Goal: Transaction & Acquisition: Purchase product/service

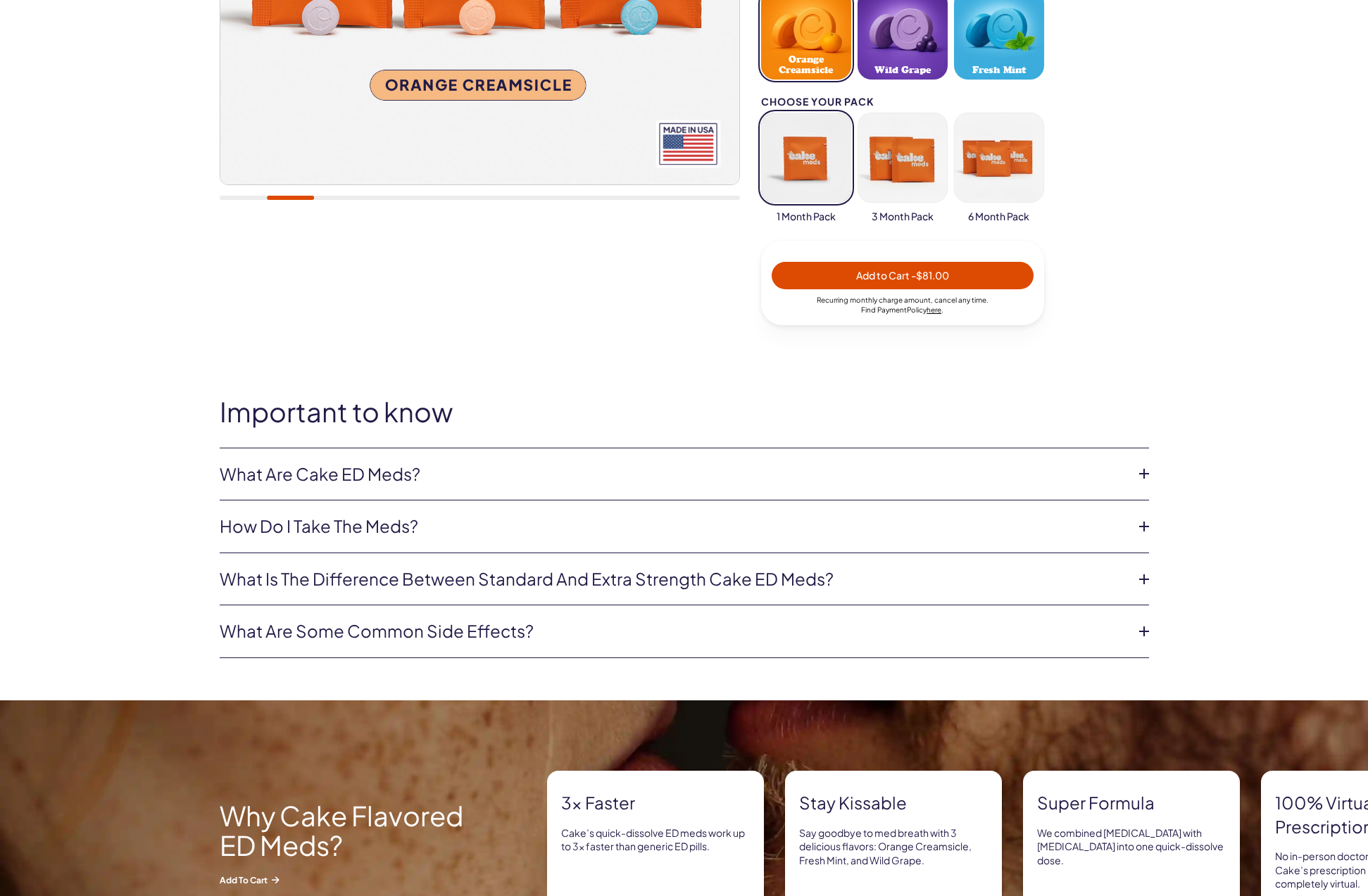
scroll to position [505, 0]
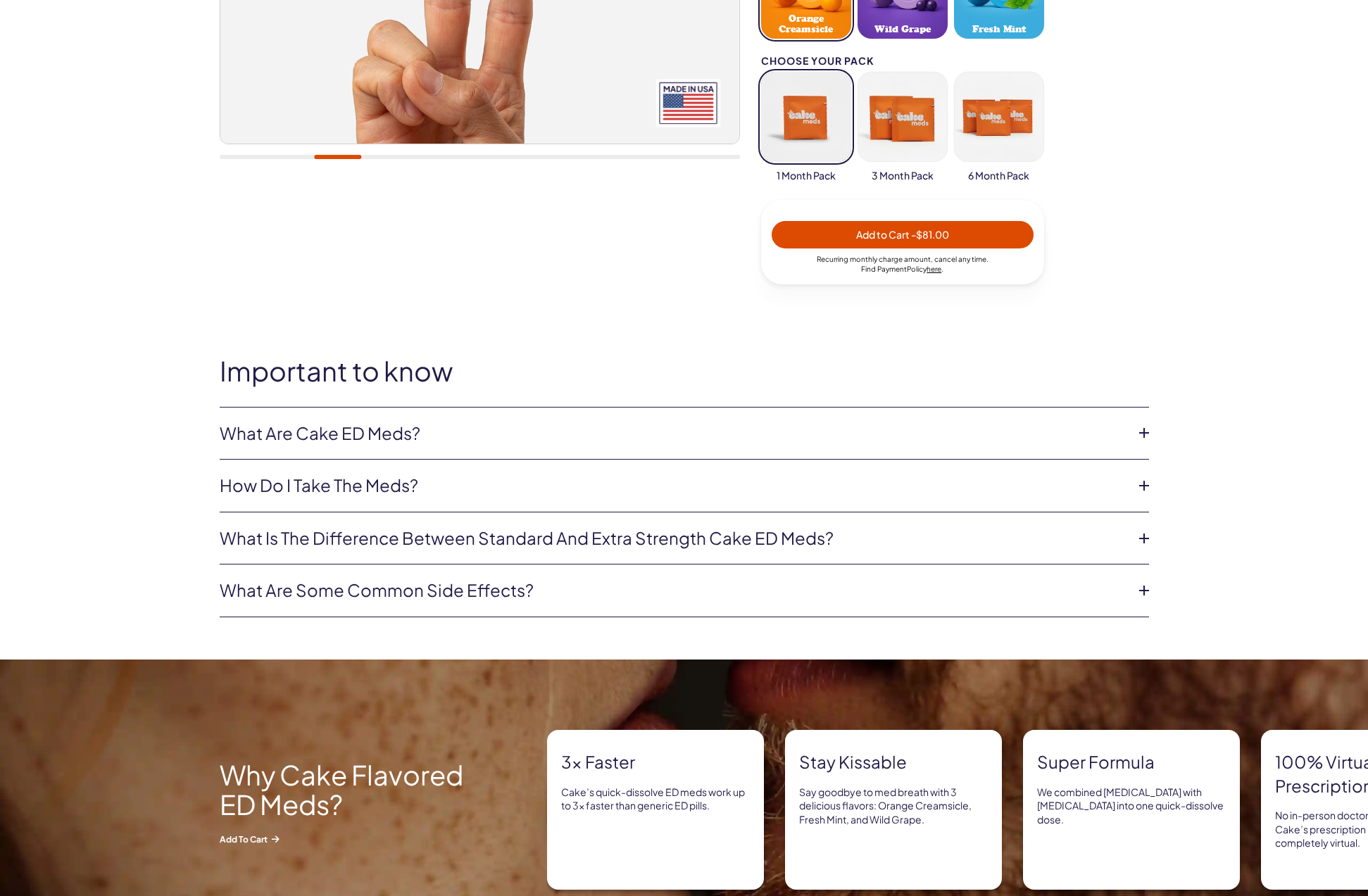
click at [357, 428] on link "What are Cake ED Meds?" at bounding box center [674, 433] width 907 height 24
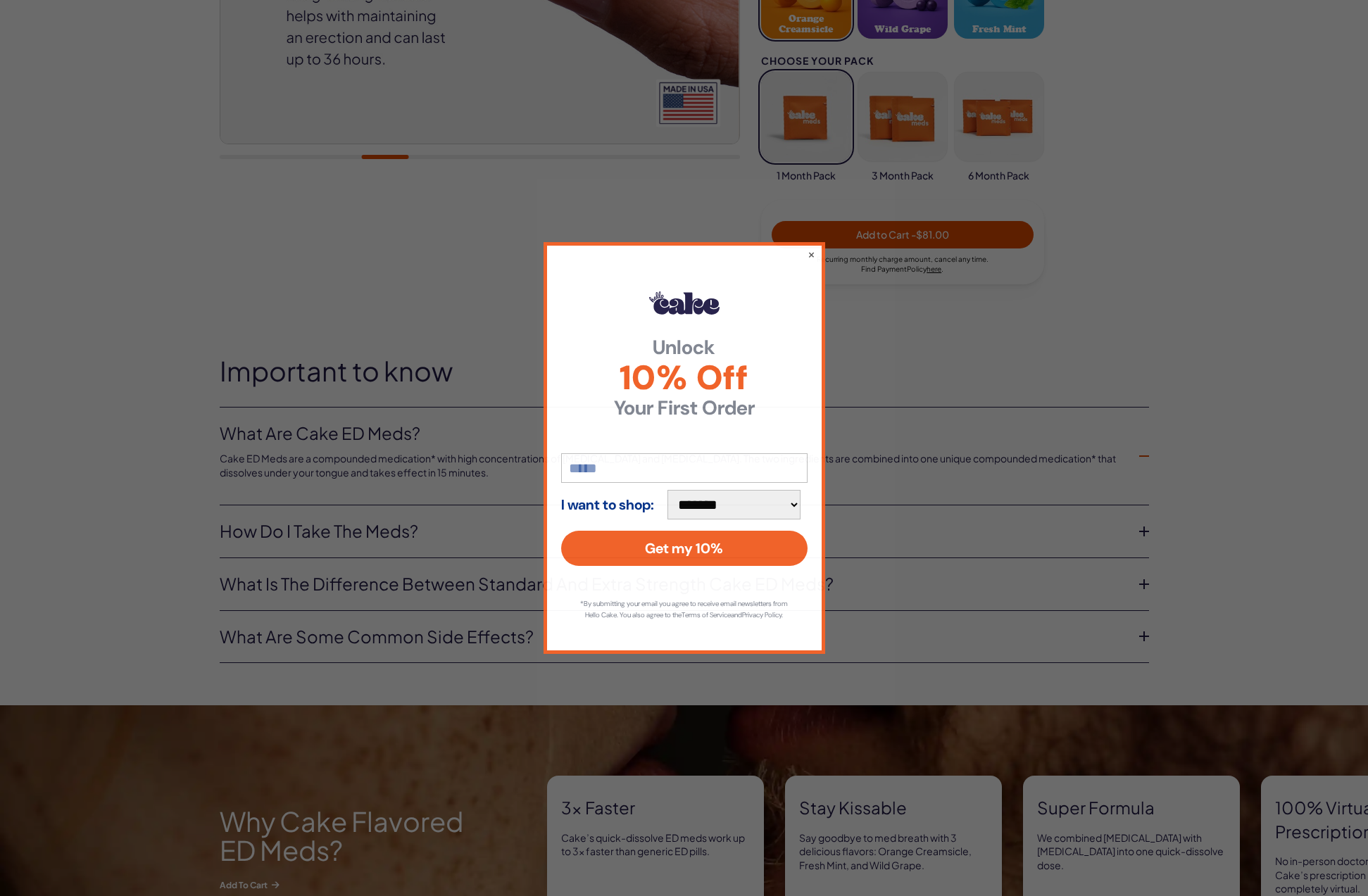
click at [336, 575] on div "**********" at bounding box center [684, 448] width 1368 height 896
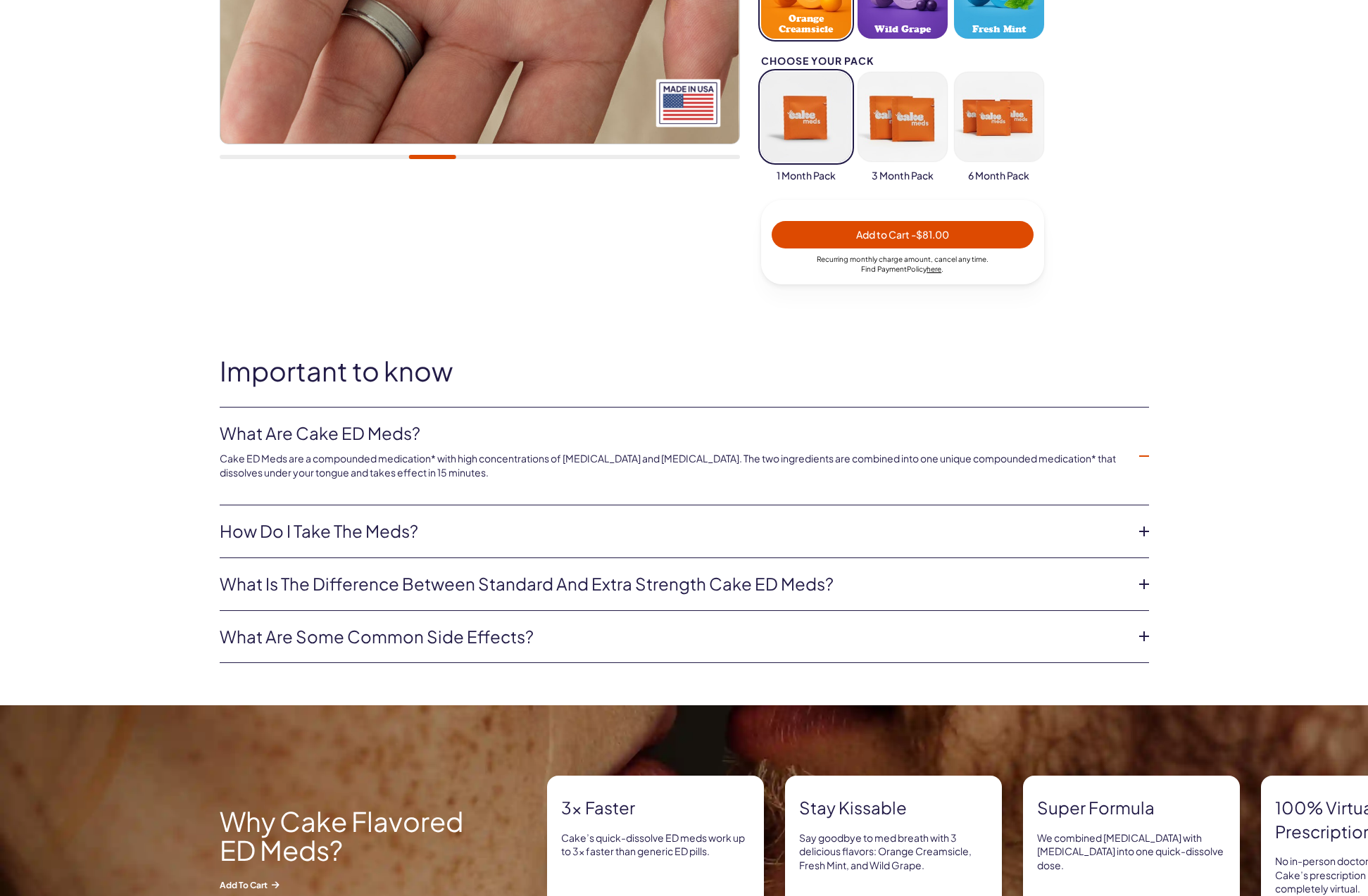
click at [753, 582] on link "What is the difference between Standard and Extra Strength Cake ED meds?" at bounding box center [674, 584] width 907 height 24
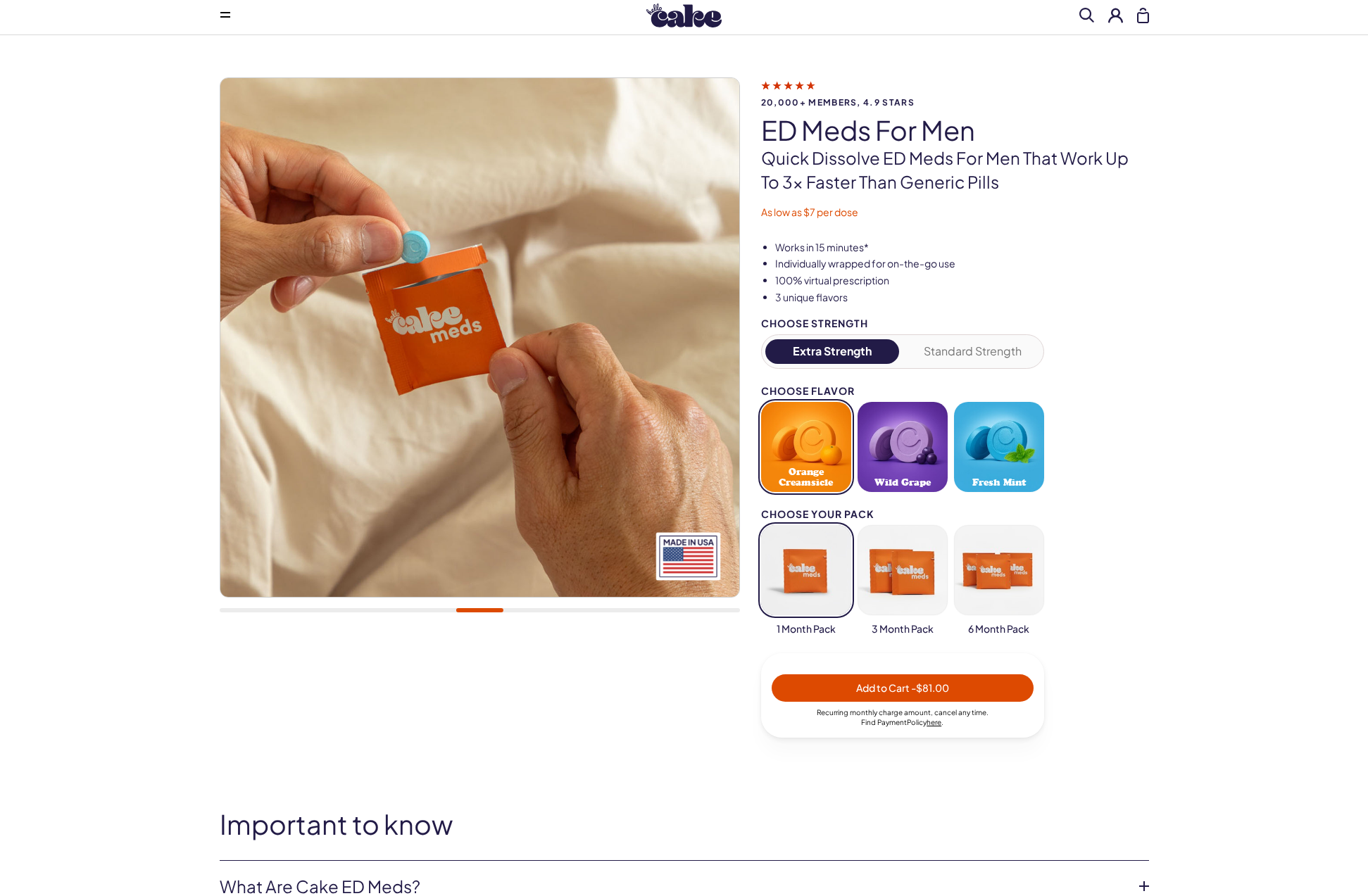
scroll to position [40, 0]
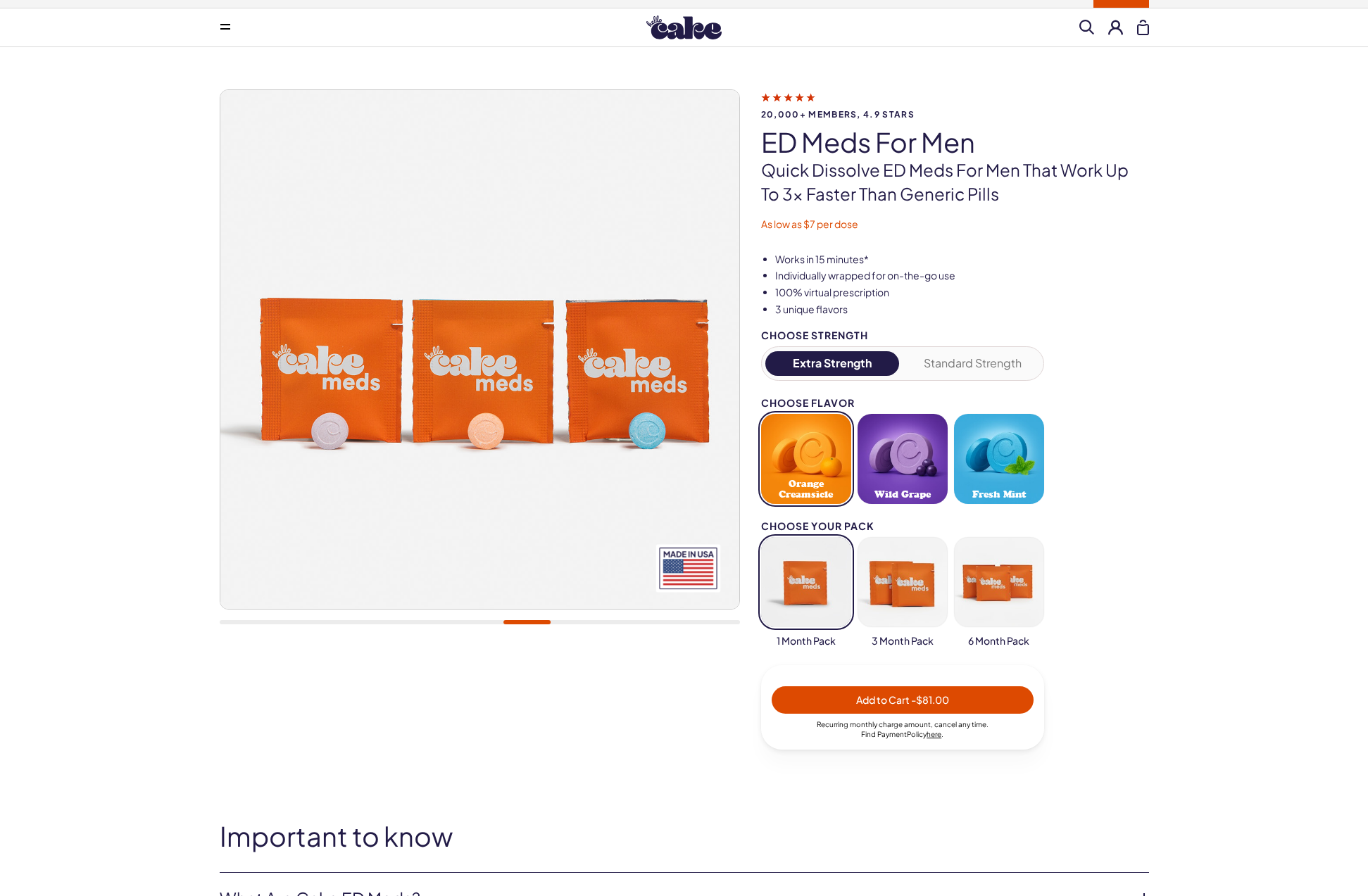
click at [973, 356] on button "Standard Strength" at bounding box center [973, 363] width 134 height 25
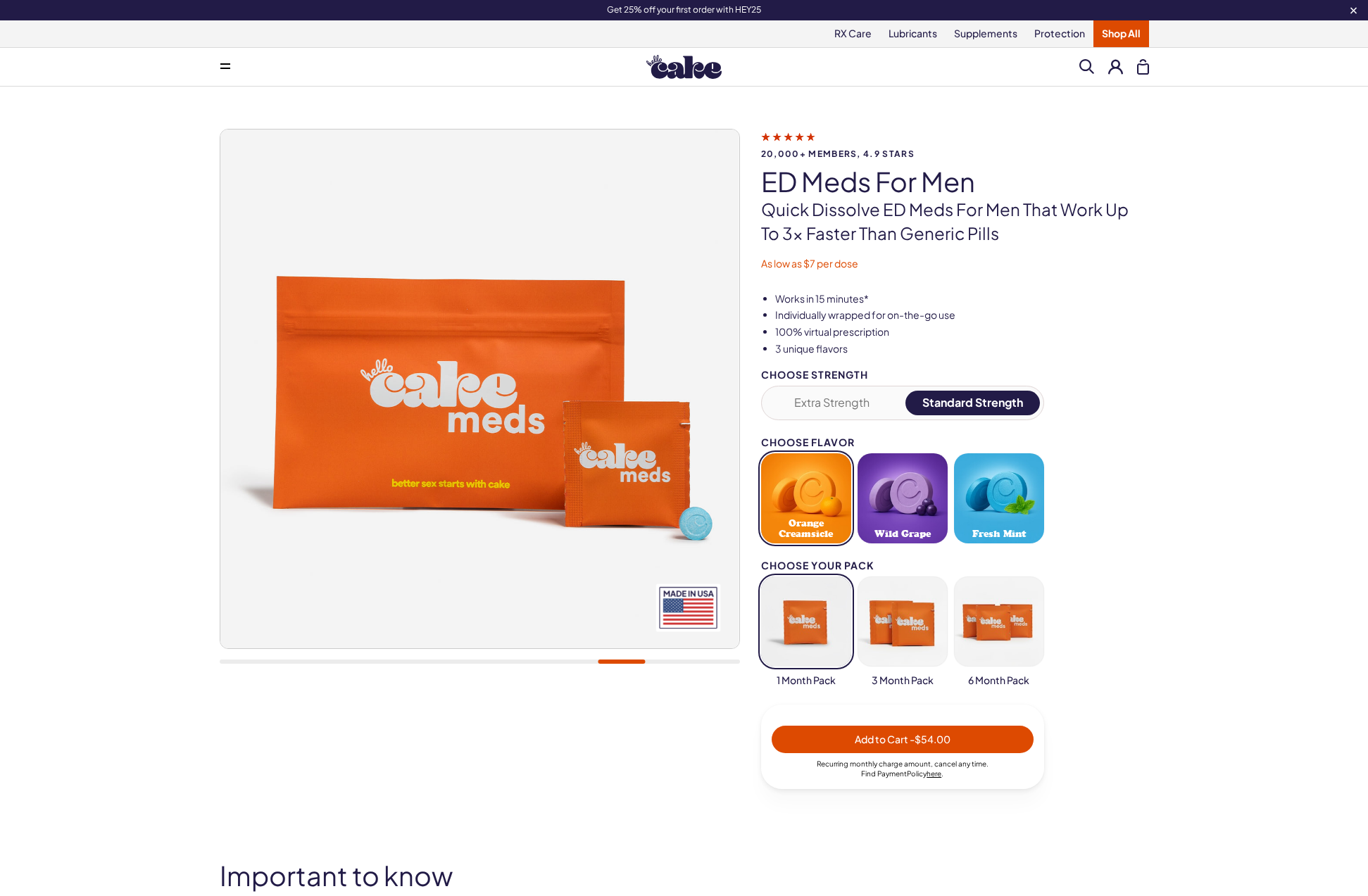
scroll to position [0, 0]
click at [1111, 66] on button at bounding box center [1116, 66] width 15 height 15
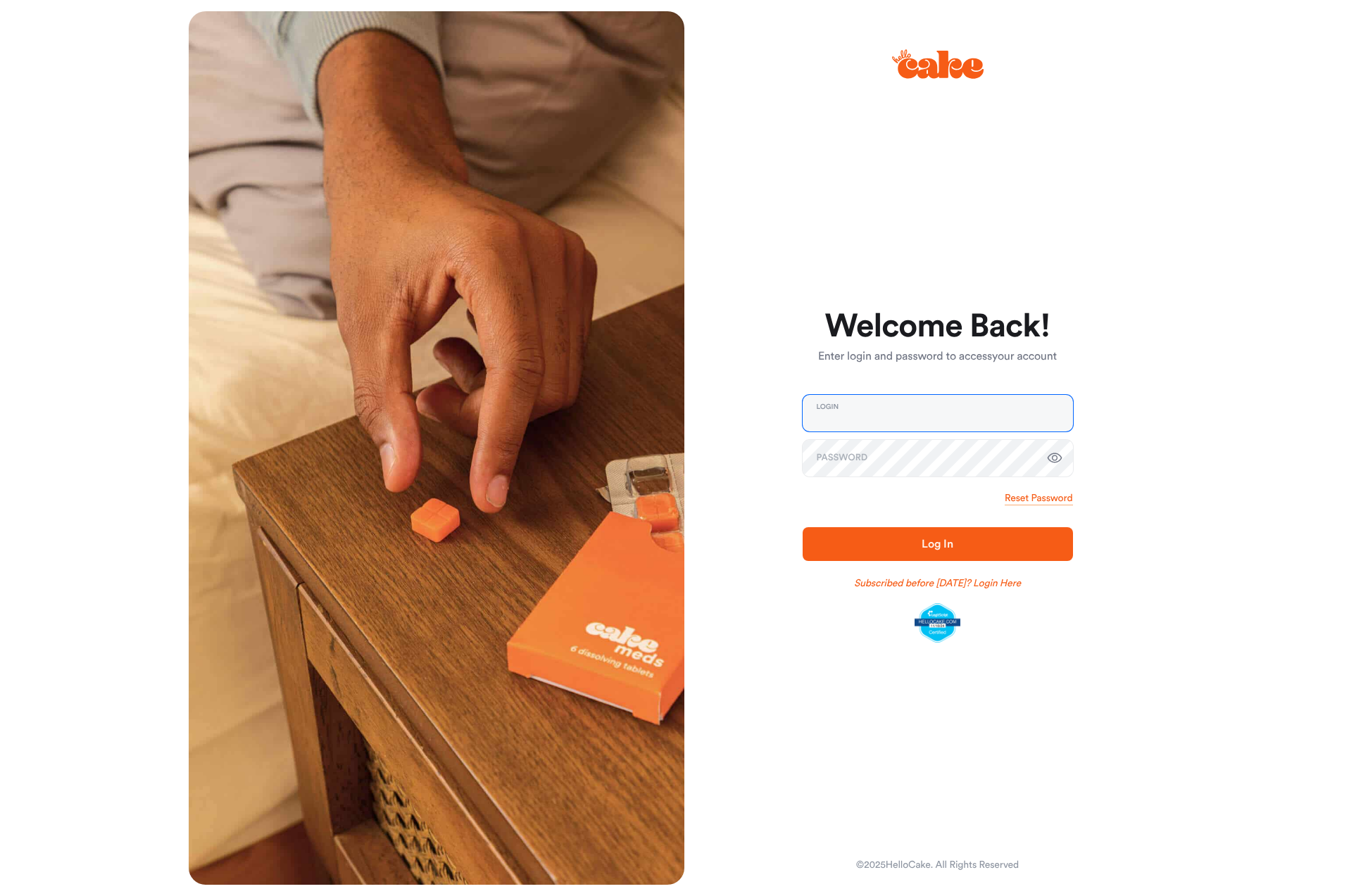
type input "**********"
click at [923, 540] on span "Log In" at bounding box center [938, 544] width 31 height 12
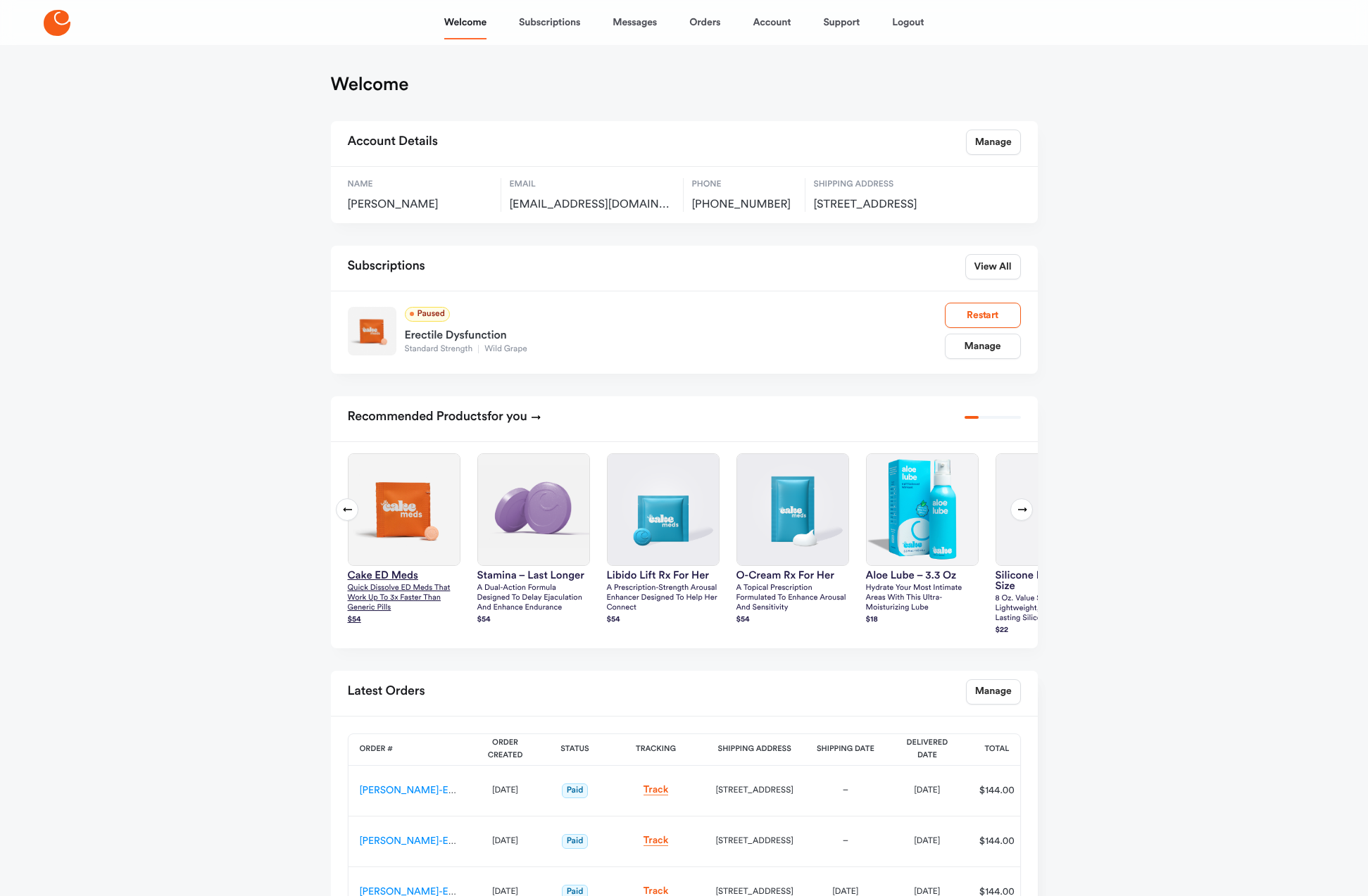
click at [403, 613] on p "Quick dissolve ED Meds that work up to 3x faster than generic pills" at bounding box center [404, 599] width 113 height 30
click at [389, 613] on p "Quick dissolve ED Meds that work up to 3x faster than generic pills" at bounding box center [404, 599] width 113 height 30
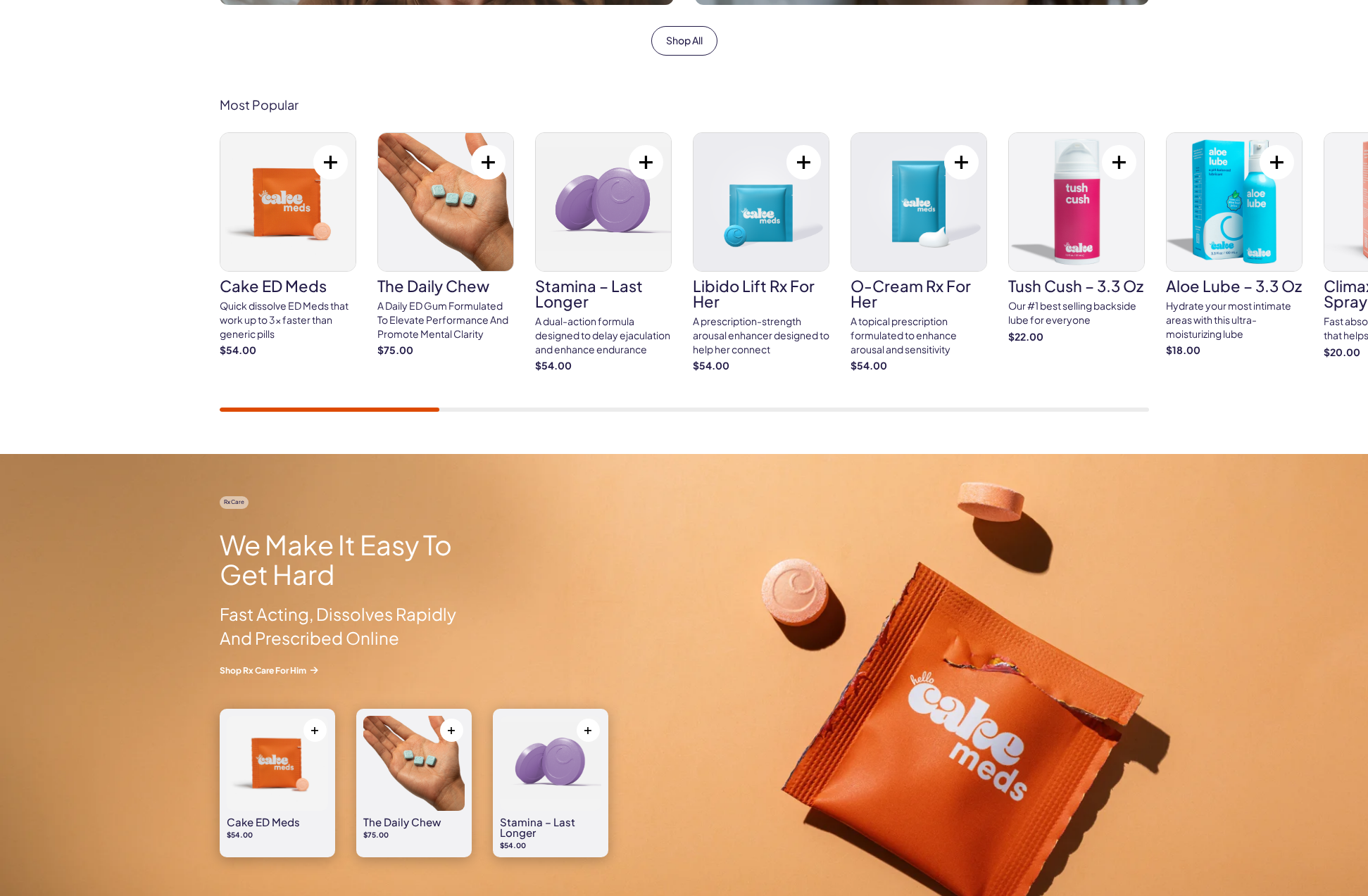
scroll to position [735, 0]
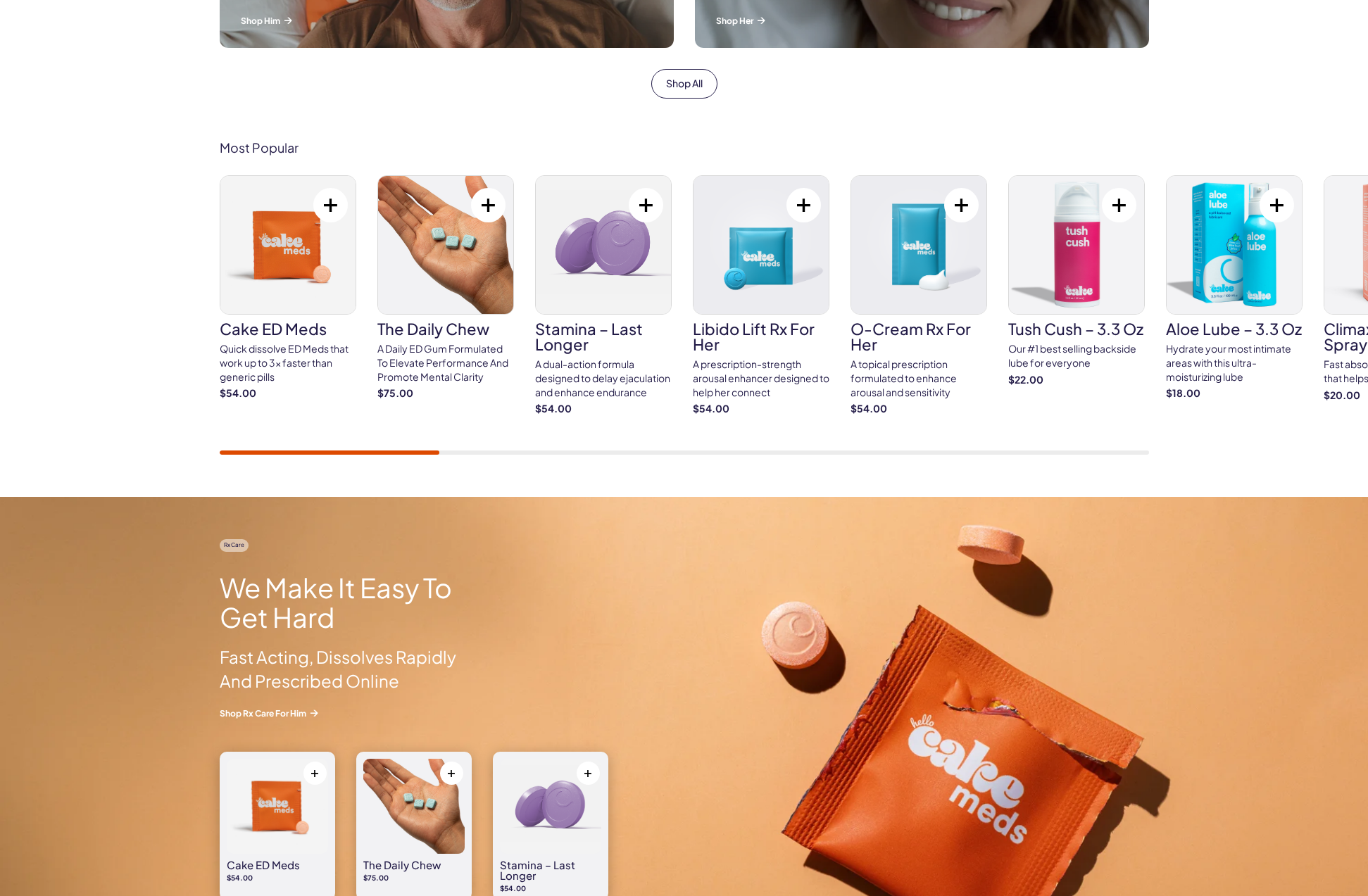
click at [308, 283] on img at bounding box center [288, 245] width 135 height 138
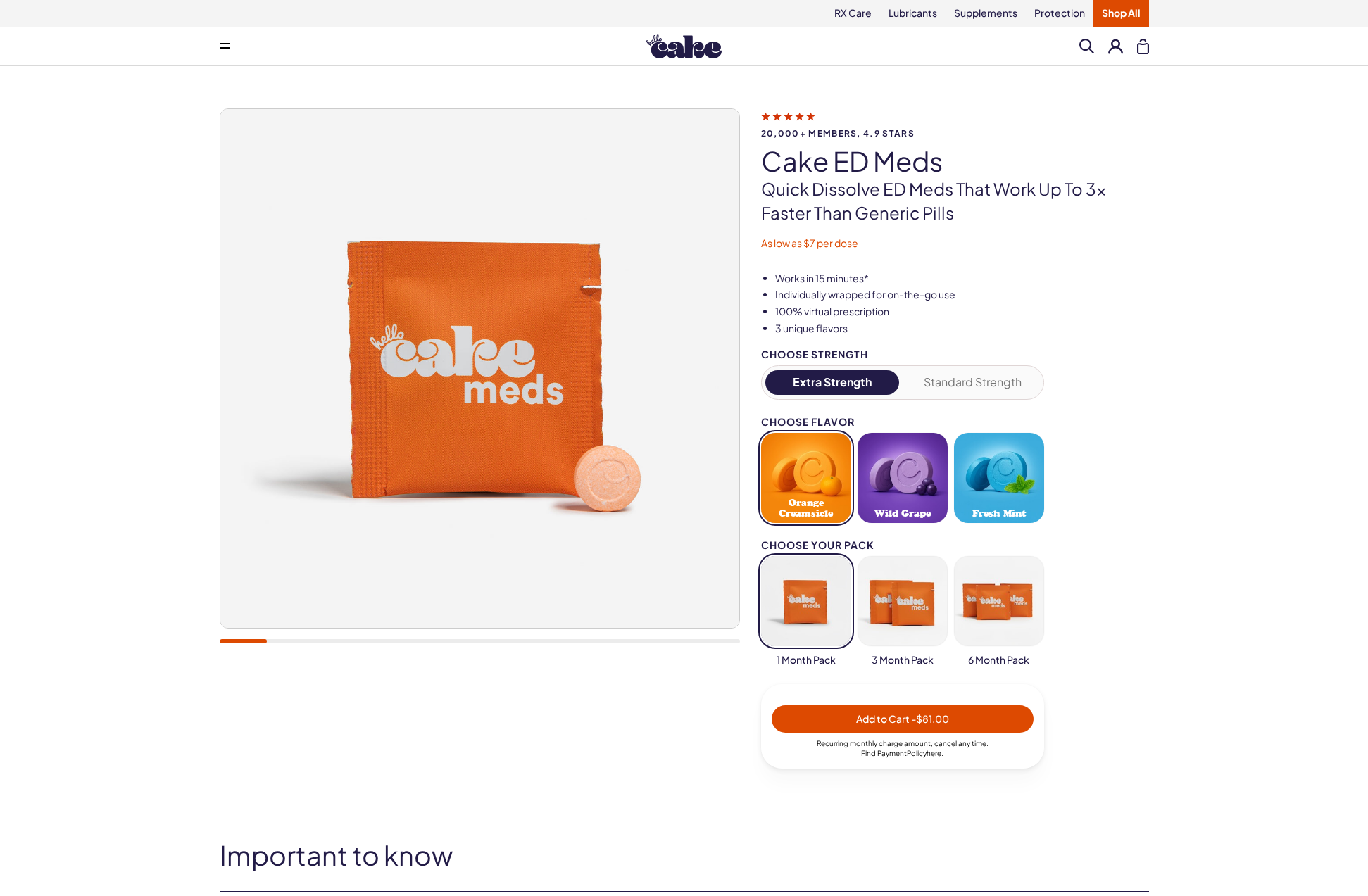
click at [965, 380] on button "Standard Strength" at bounding box center [973, 383] width 134 height 25
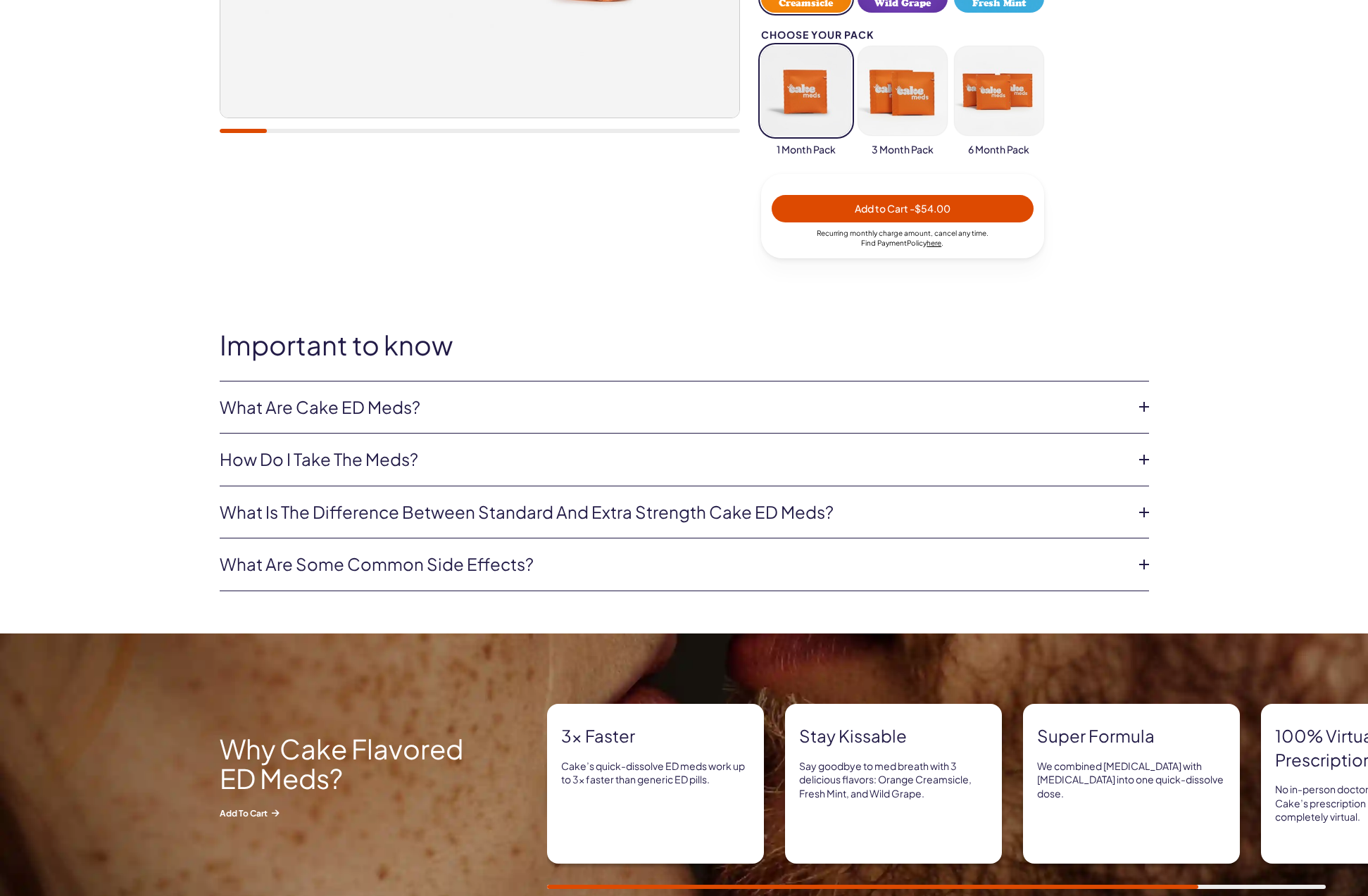
scroll to position [575, 0]
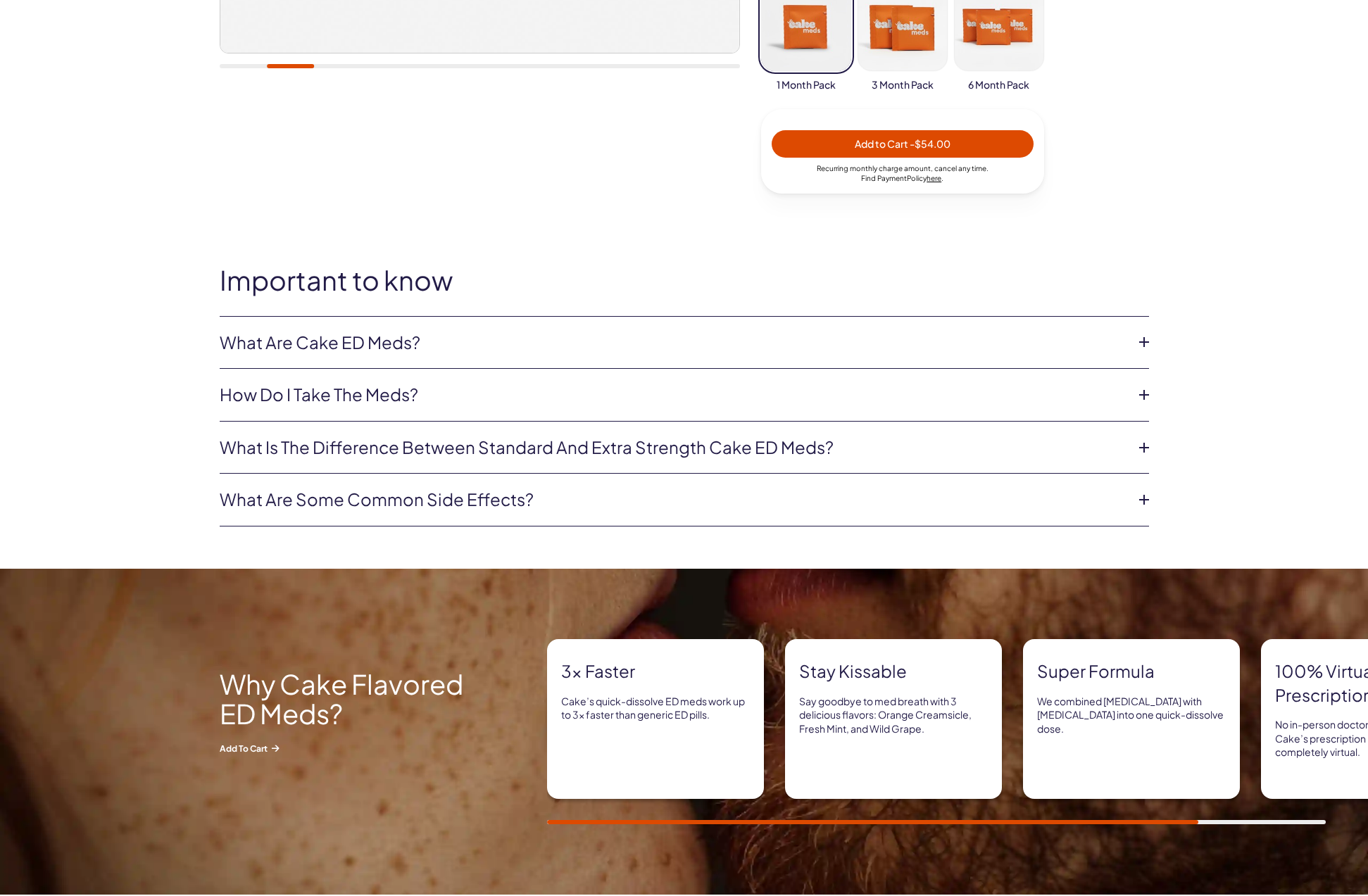
click at [493, 448] on link "What is the difference between Standard and Extra Strength Cake ED meds?" at bounding box center [674, 447] width 907 height 24
